Goal: Submit feedback/report problem

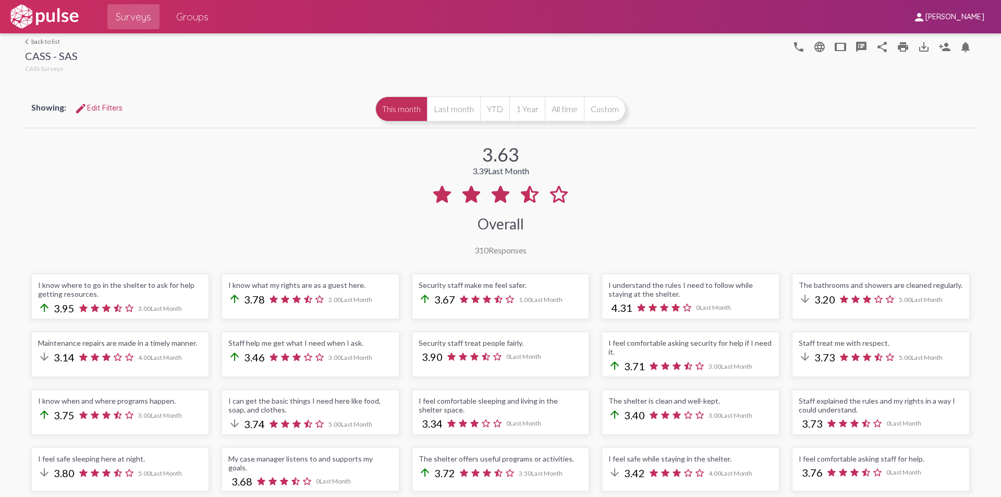
scroll to position [261, 0]
